Goal: Connect with others: Connect with other users

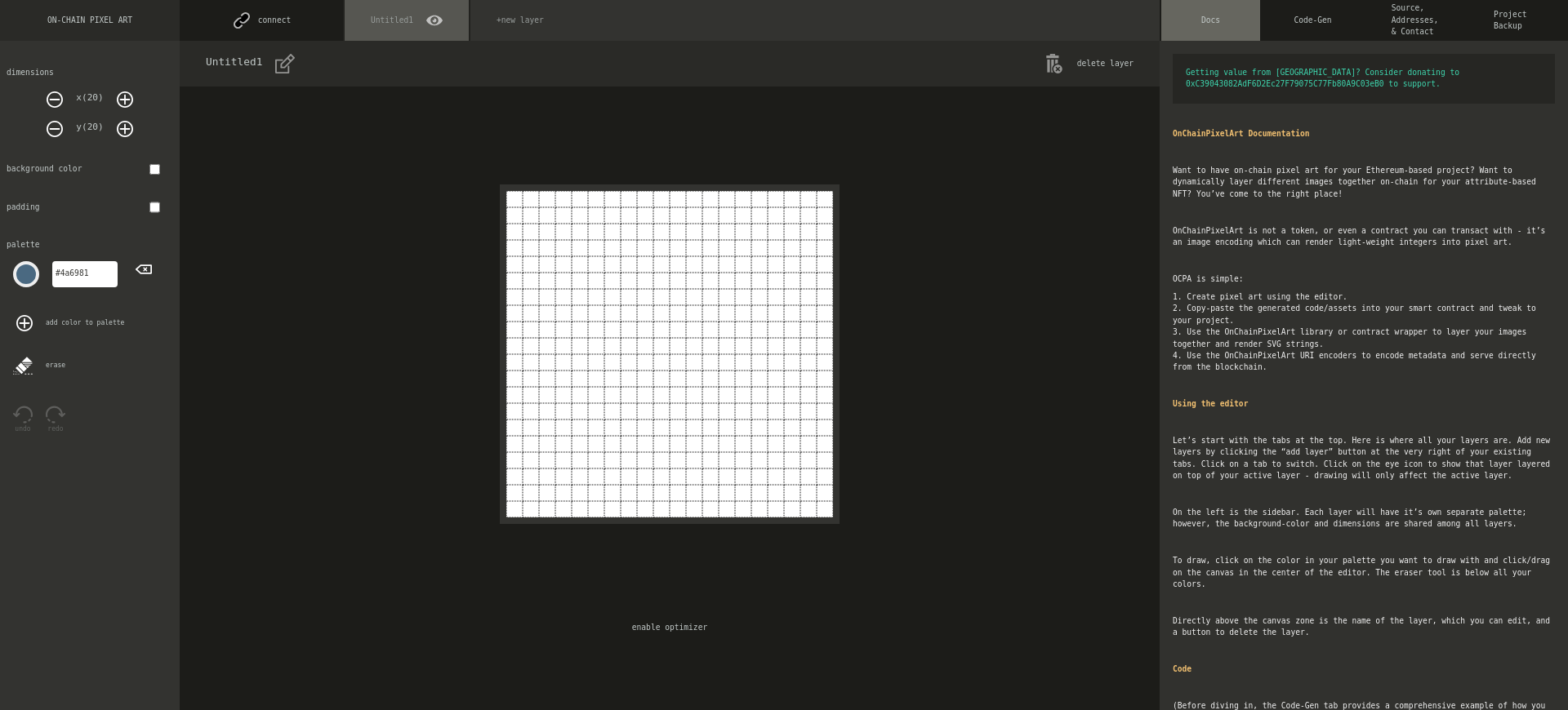
click at [261, 21] on button "connect" at bounding box center [261, 21] width 163 height 41
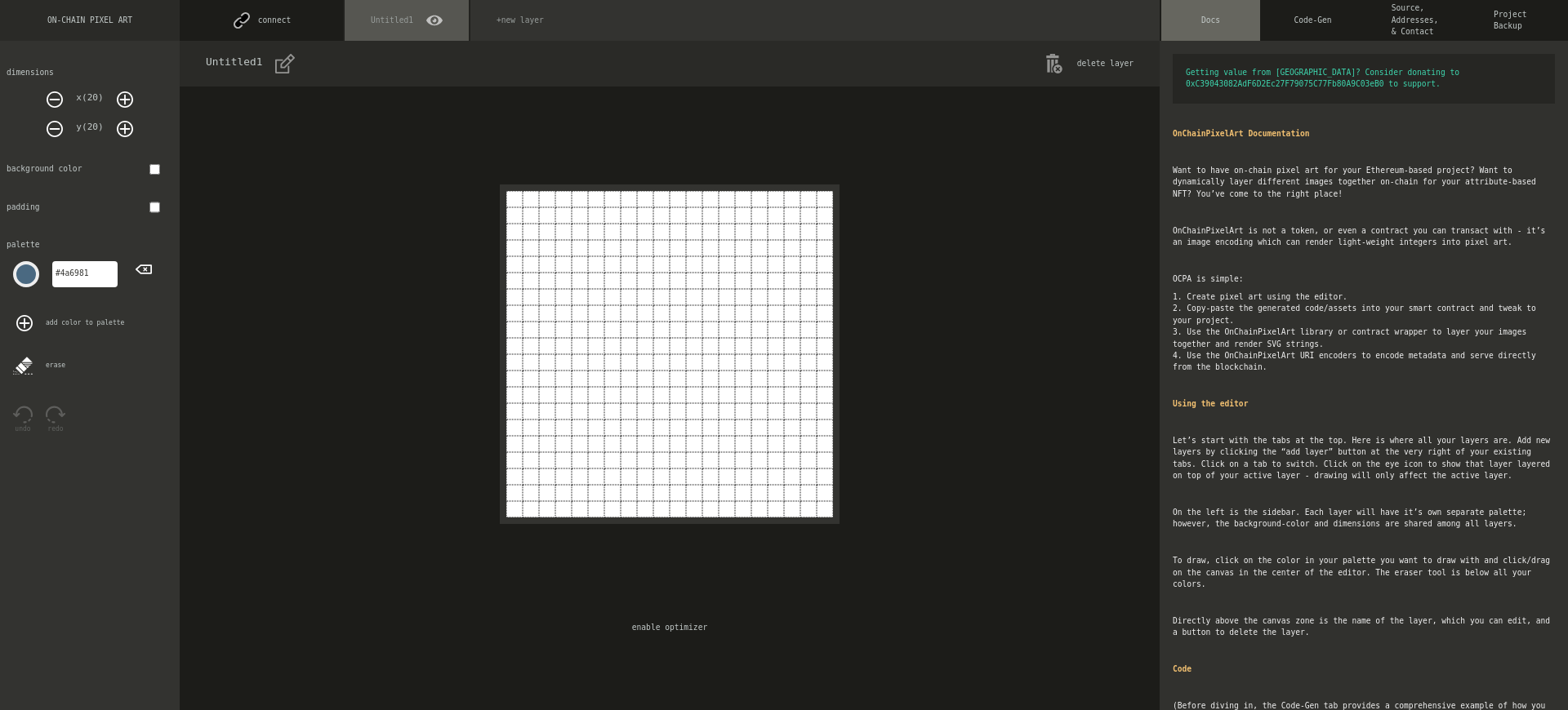
click at [261, 21] on button "connect" at bounding box center [261, 21] width 163 height 41
